Goal: Transaction & Acquisition: Purchase product/service

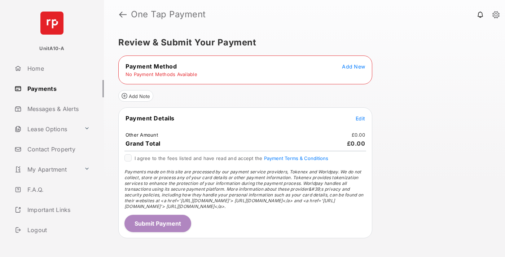
click at [353, 66] on span "Add New" at bounding box center [353, 66] width 23 height 6
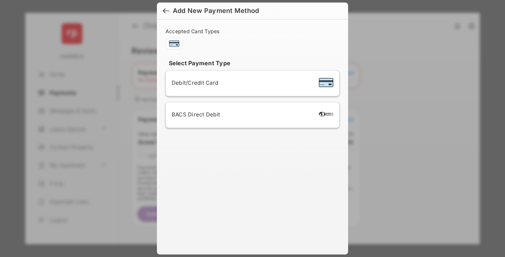
click at [193, 83] on span "Debit/Credit Card" at bounding box center [195, 82] width 47 height 7
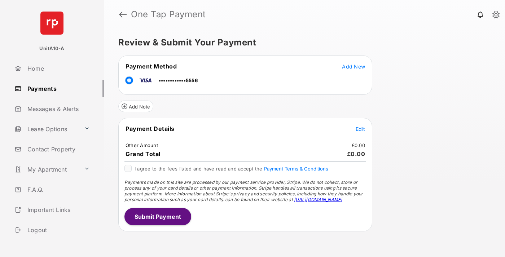
click at [360, 129] on span "Edit" at bounding box center [359, 129] width 9 height 6
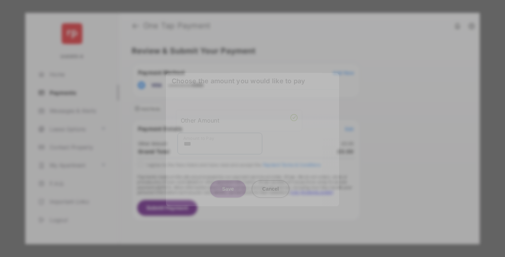
type input "***"
click at [228, 183] on button "Save" at bounding box center [228, 188] width 36 height 17
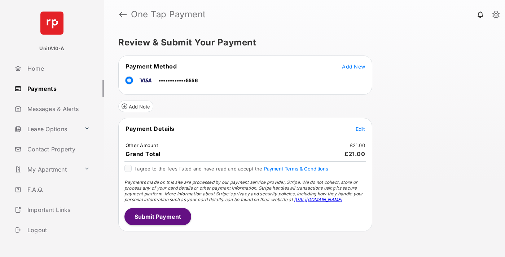
click at [157, 216] on button "Submit Payment" at bounding box center [157, 216] width 67 height 17
